Goal: Task Accomplishment & Management: Use online tool/utility

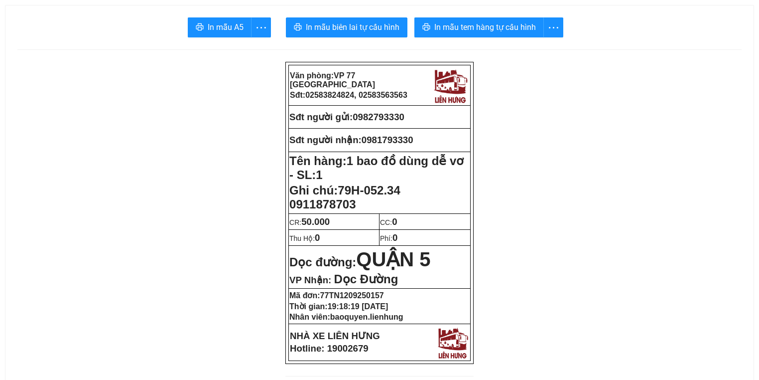
click at [473, 33] on span "In mẫu tem hàng tự cấu hình" at bounding box center [485, 27] width 102 height 12
click at [319, 27] on span "In mẫu biên lai tự cấu hình" at bounding box center [353, 27] width 94 height 12
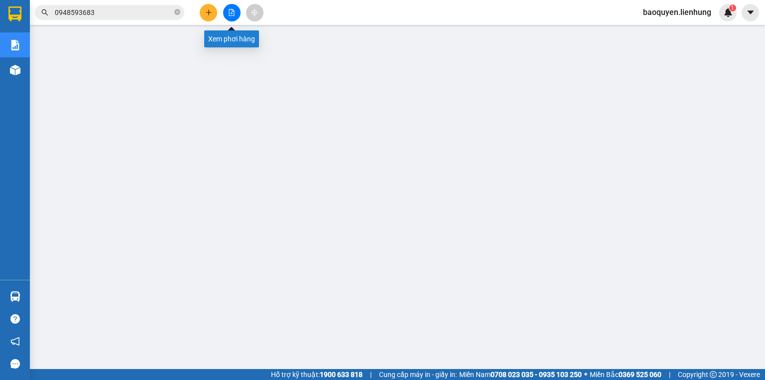
click at [235, 8] on button at bounding box center [231, 12] width 17 height 17
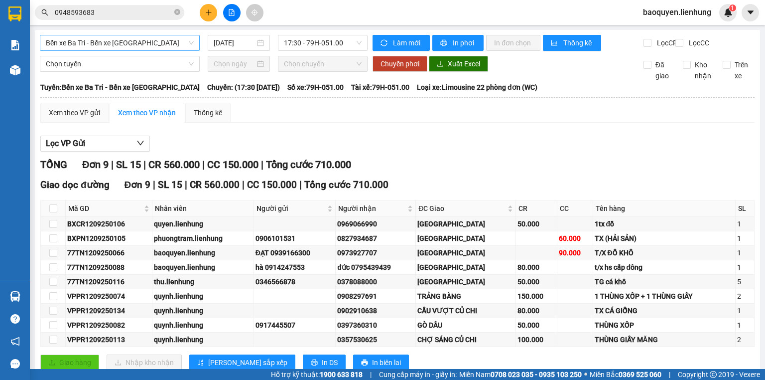
click at [172, 48] on span "Bến xe Ba Tri - Bến xe [GEOGRAPHIC_DATA]" at bounding box center [120, 42] width 148 height 15
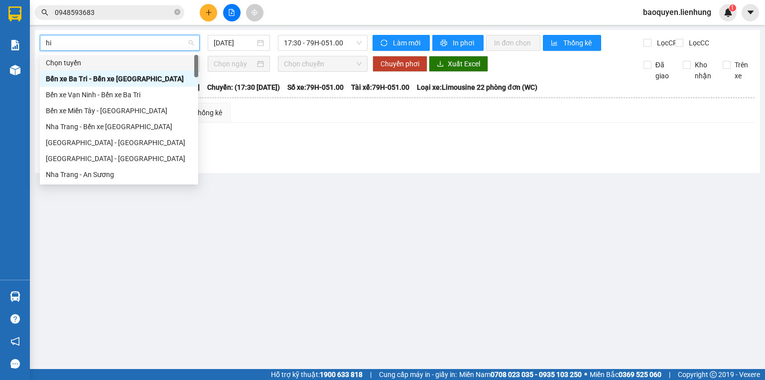
type input "h"
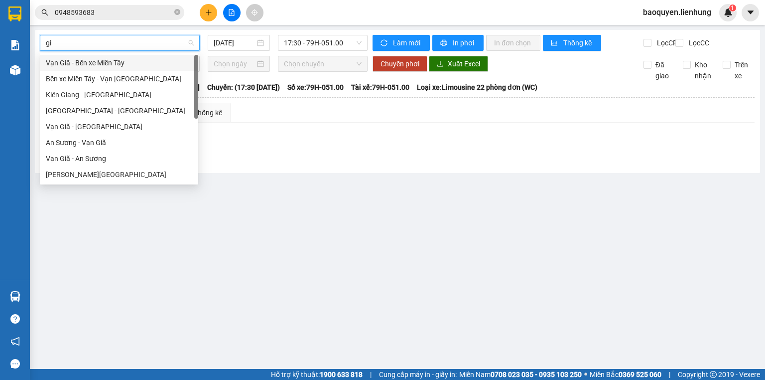
type input "gia"
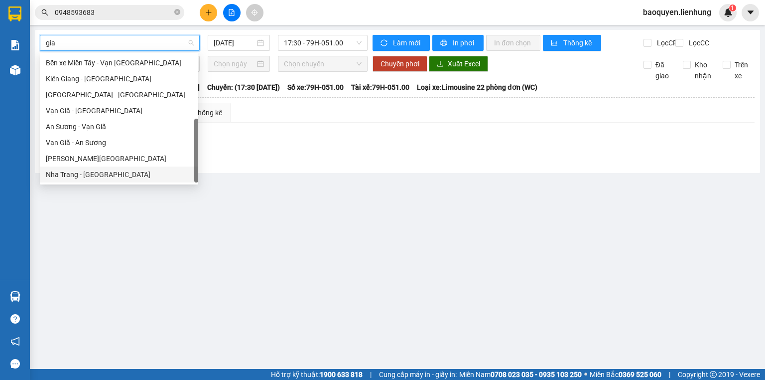
click at [145, 173] on div "Nha Trang - [GEOGRAPHIC_DATA]" at bounding box center [119, 174] width 146 height 11
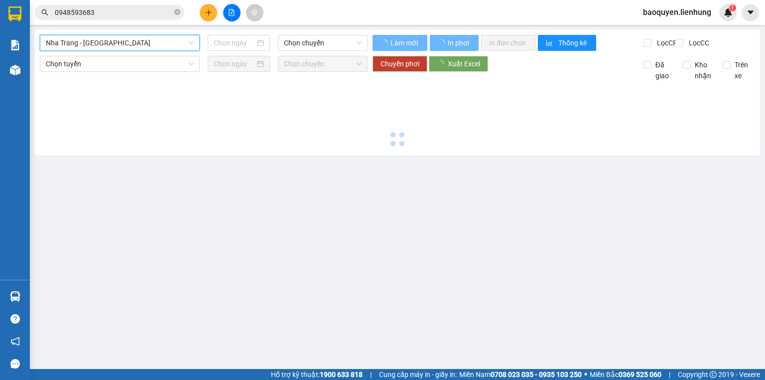
type input "[DATE]"
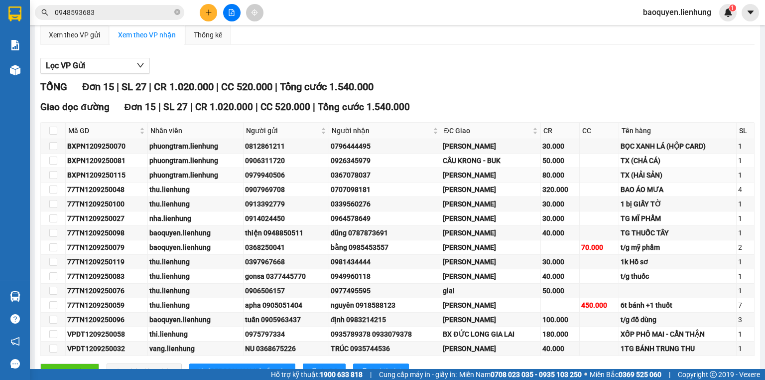
scroll to position [80, 0]
